Goal: Information Seeking & Learning: Learn about a topic

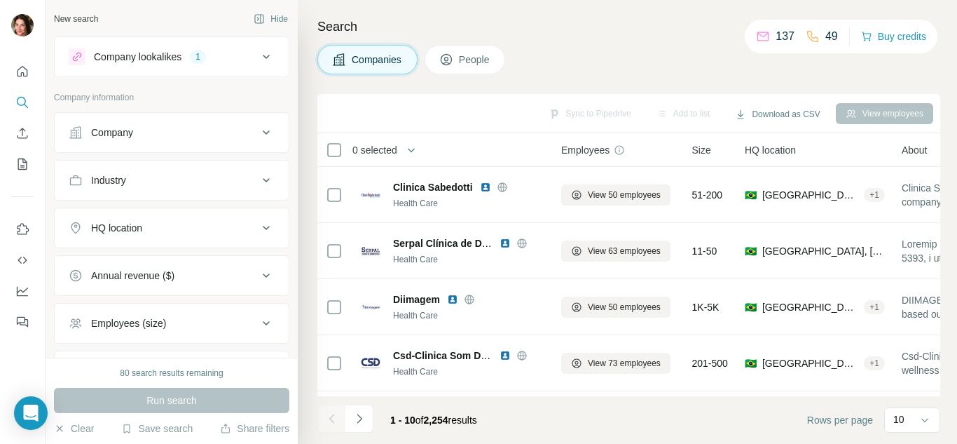
click at [258, 226] on icon at bounding box center [266, 227] width 17 height 17
click at [144, 261] on input "text" at bounding box center [172, 262] width 206 height 25
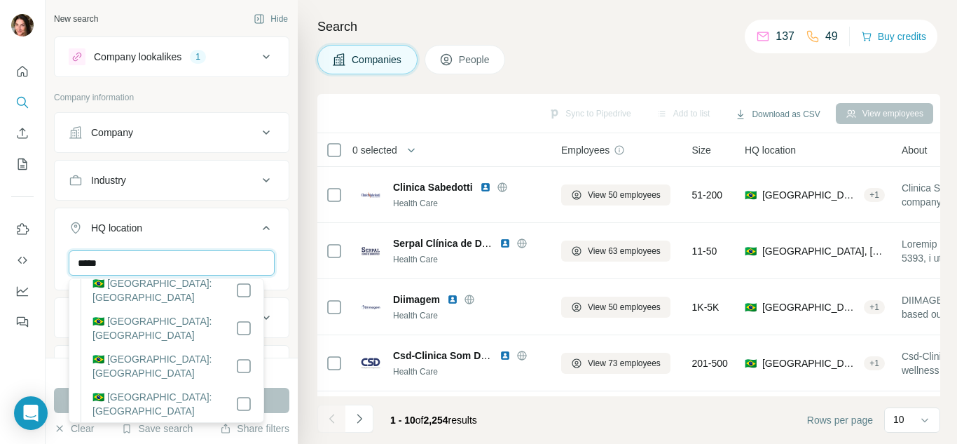
scroll to position [645, 0]
type input "*****"
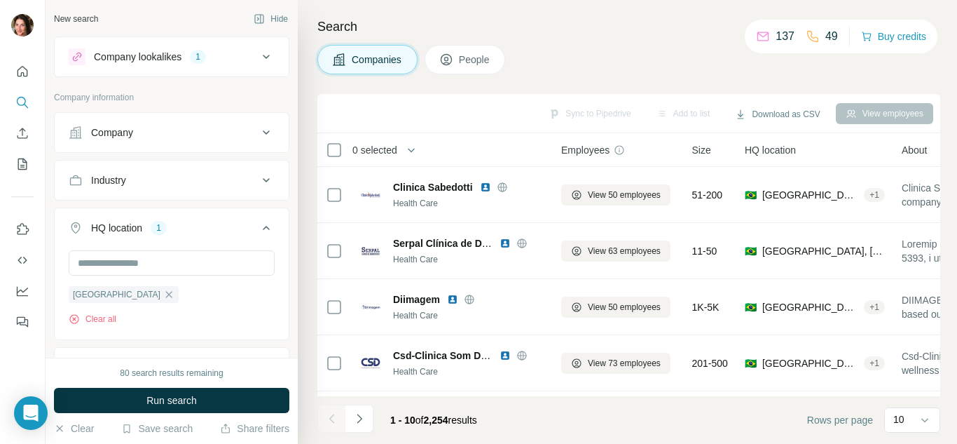
scroll to position [213, 0]
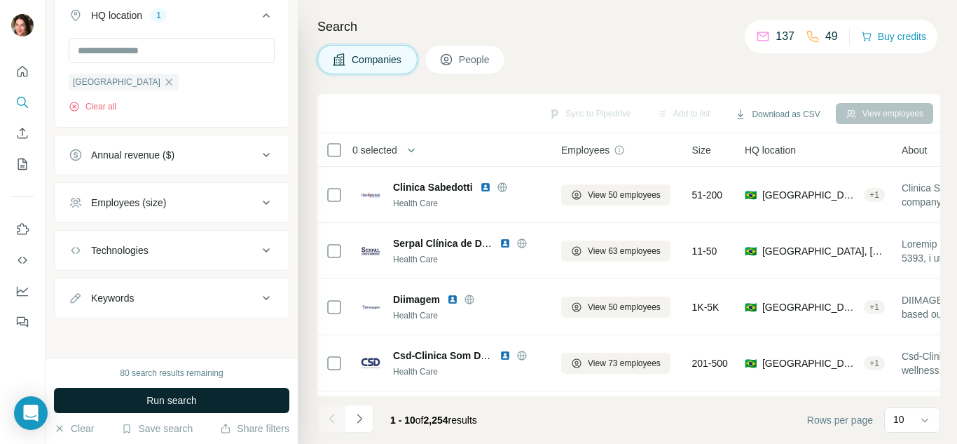
click at [188, 400] on span "Run search" at bounding box center [171, 400] width 50 height 14
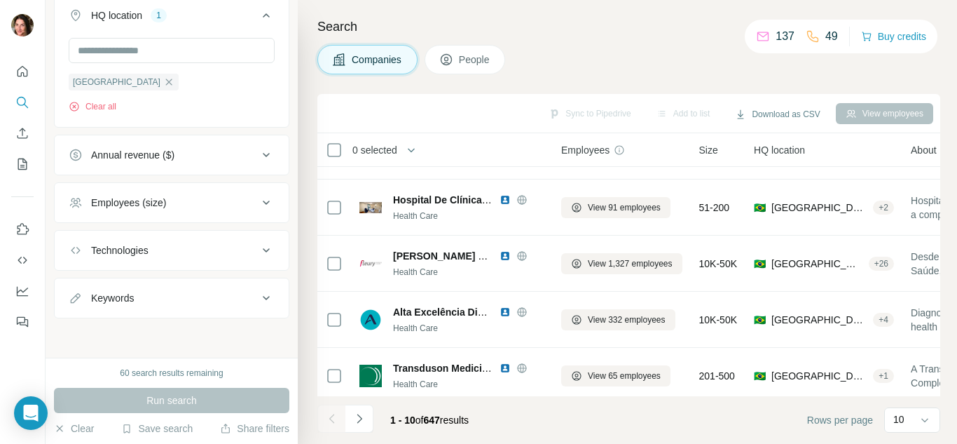
scroll to position [338, 0]
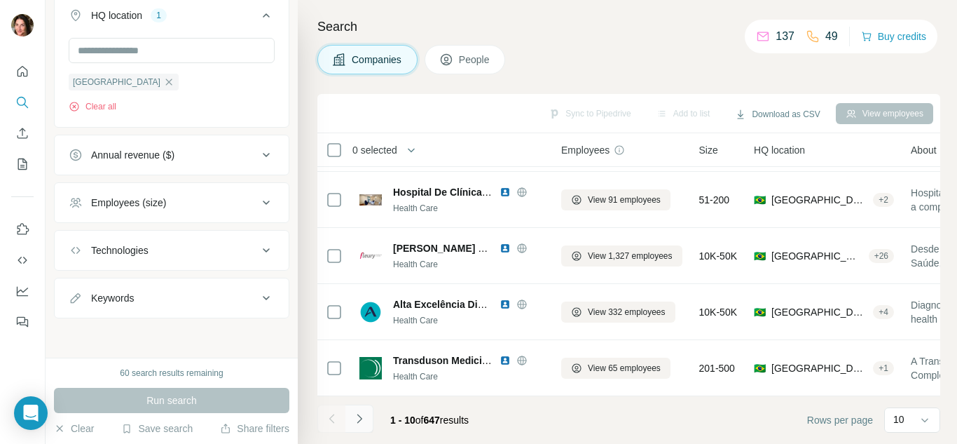
click at [356, 423] on icon "Navigate to next page" at bounding box center [359, 418] width 14 height 14
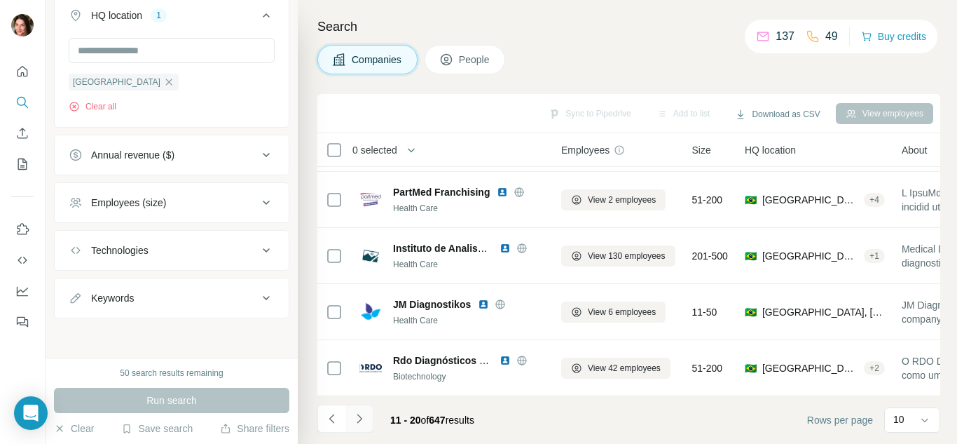
click at [361, 421] on icon "Navigate to next page" at bounding box center [359, 418] width 14 height 14
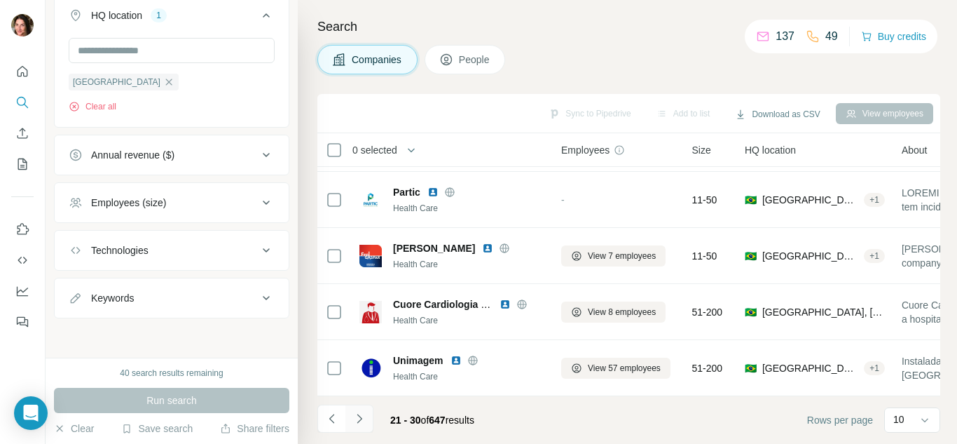
click at [362, 418] on icon "Navigate to next page" at bounding box center [359, 417] width 5 height 9
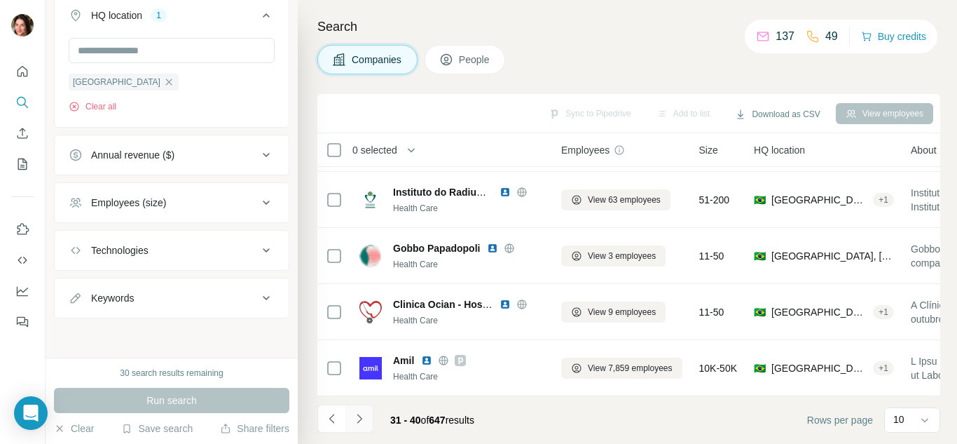
click at [359, 421] on icon "Navigate to next page" at bounding box center [359, 418] width 14 height 14
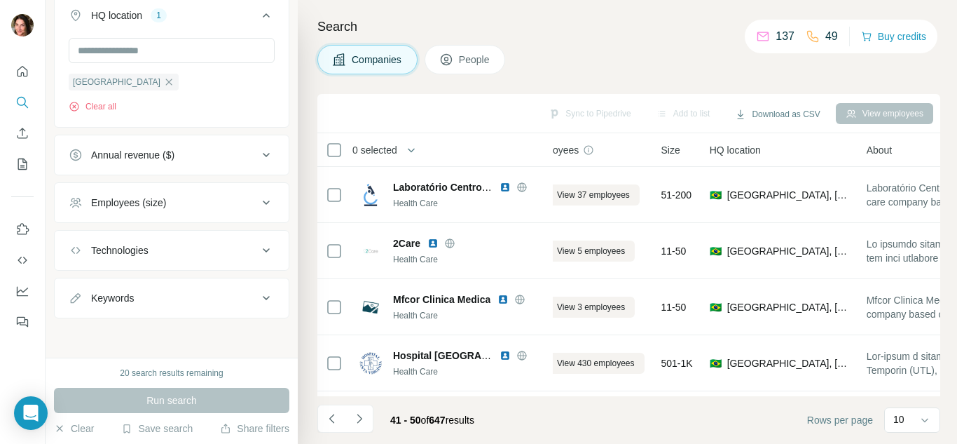
scroll to position [338, 31]
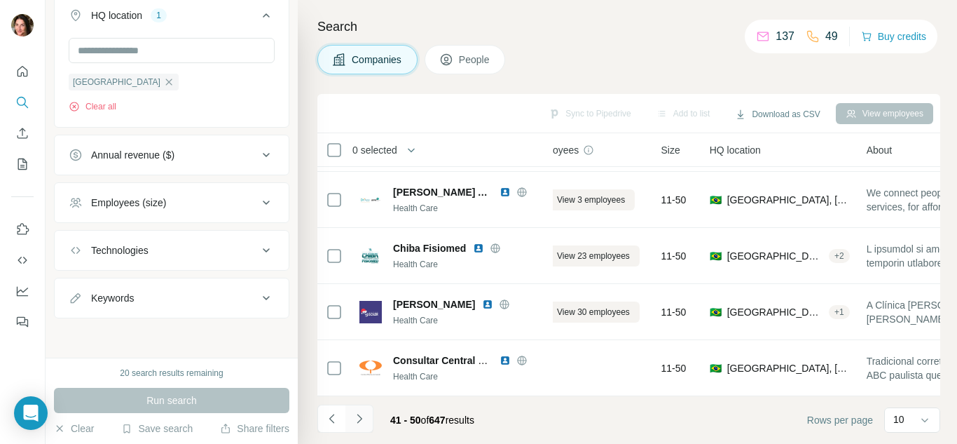
click at [359, 419] on icon "Navigate to next page" at bounding box center [359, 418] width 14 height 14
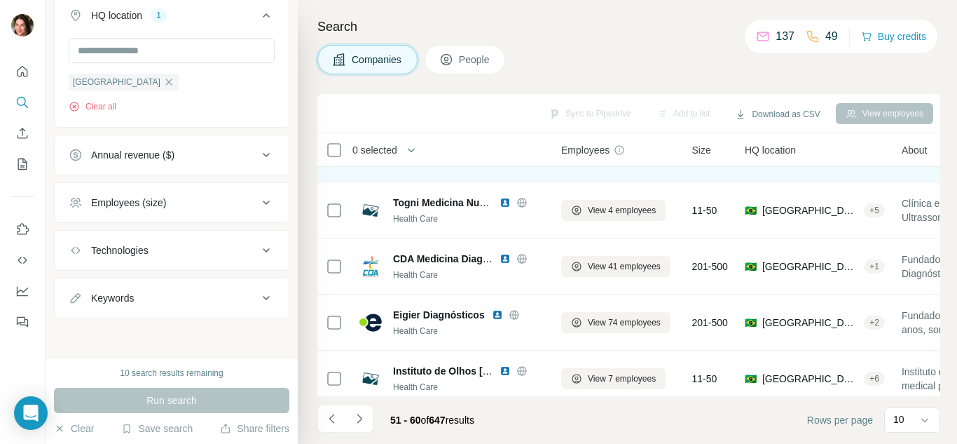
scroll to position [180, 0]
